Goal: Check status: Check status

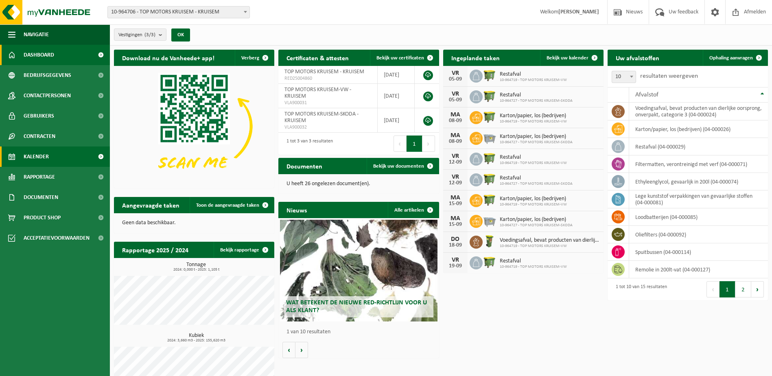
click at [48, 153] on span "Kalender" at bounding box center [36, 157] width 25 height 20
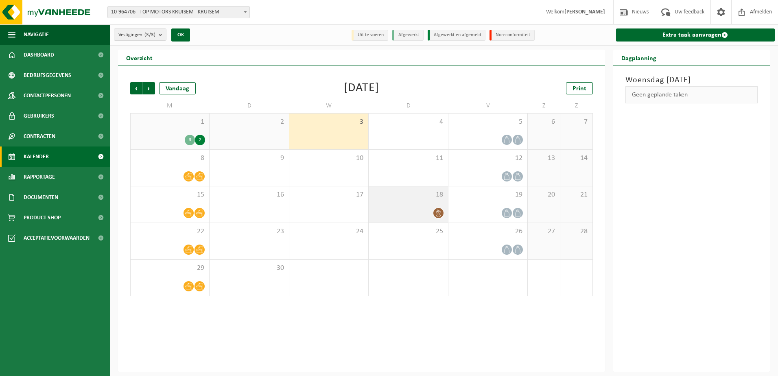
click at [438, 213] on icon at bounding box center [438, 213] width 7 height 7
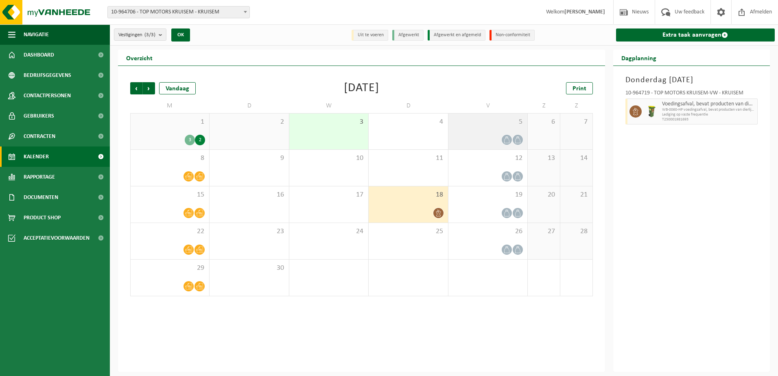
click at [518, 140] on icon at bounding box center [517, 139] width 7 height 7
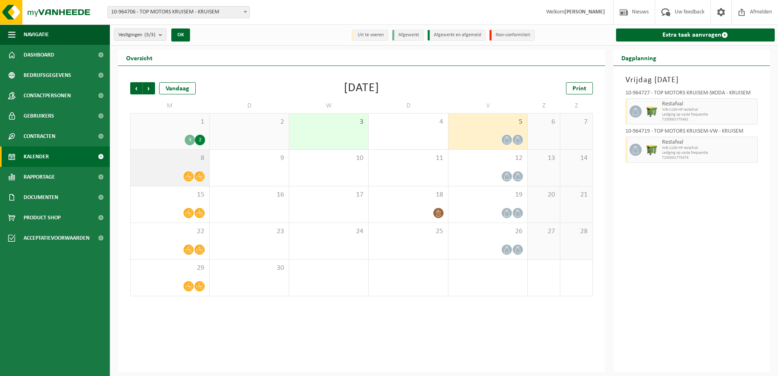
click at [192, 156] on span "8" at bounding box center [170, 158] width 70 height 9
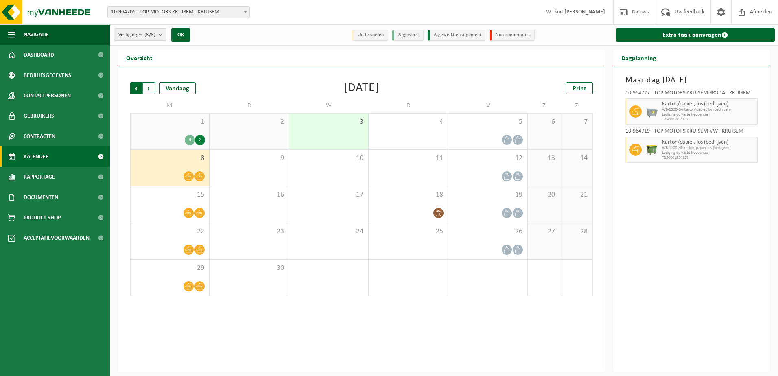
click at [151, 88] on span "Volgende" at bounding box center [149, 88] width 12 height 12
